Goal: Navigation & Orientation: Find specific page/section

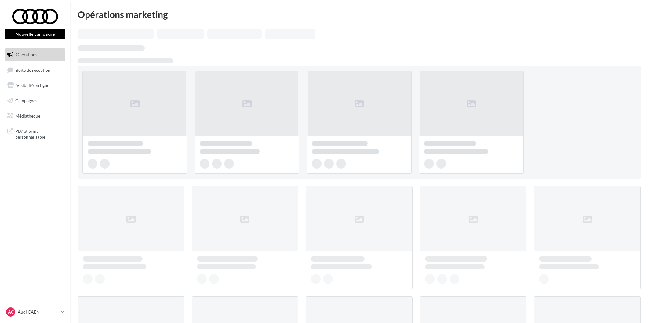
click at [30, 68] on span "Boîte de réception" at bounding box center [33, 69] width 35 height 5
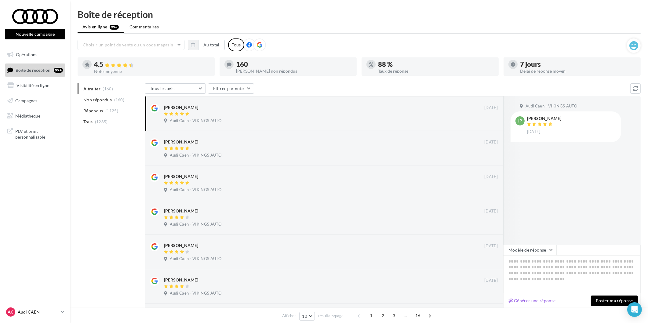
click at [37, 310] on p "Audi CAEN" at bounding box center [38, 312] width 41 height 6
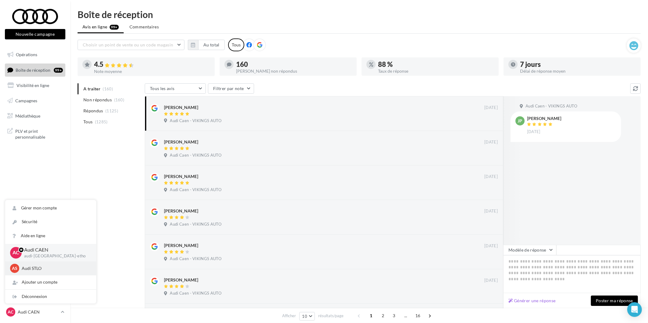
click at [31, 268] on p "Audi STLO" at bounding box center [55, 268] width 67 height 6
